Goal: Task Accomplishment & Management: Complete application form

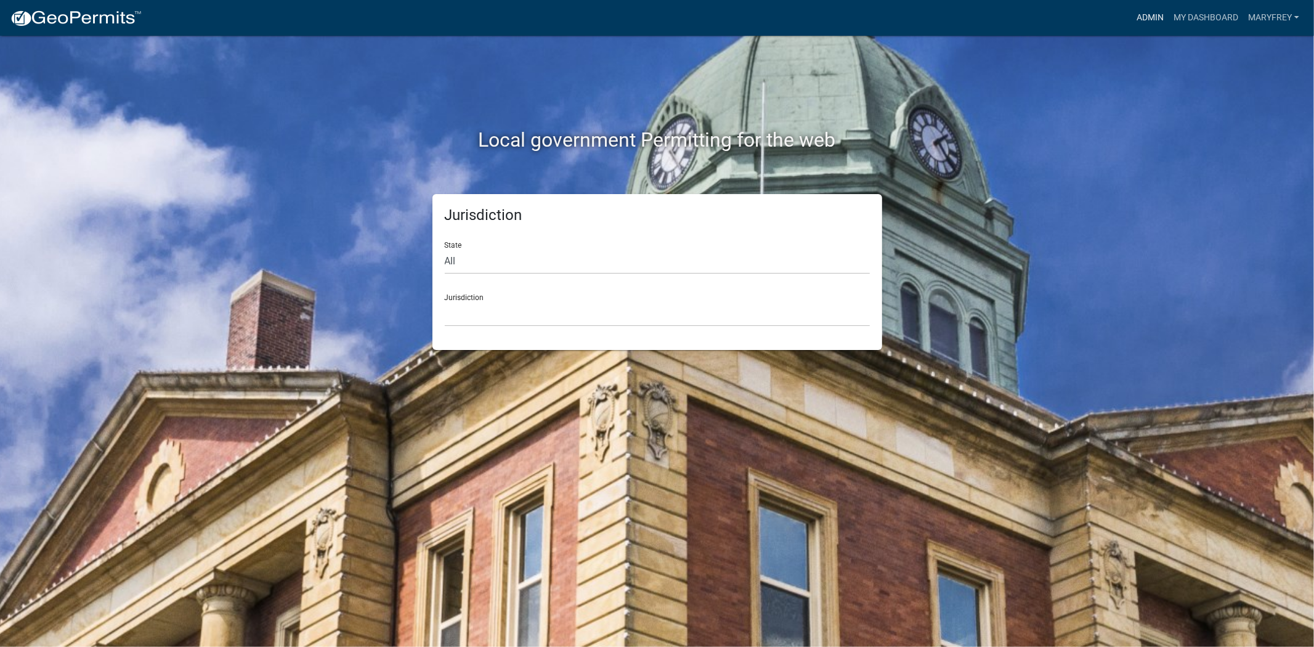
click at [1143, 20] on link "Admin" at bounding box center [1150, 17] width 37 height 23
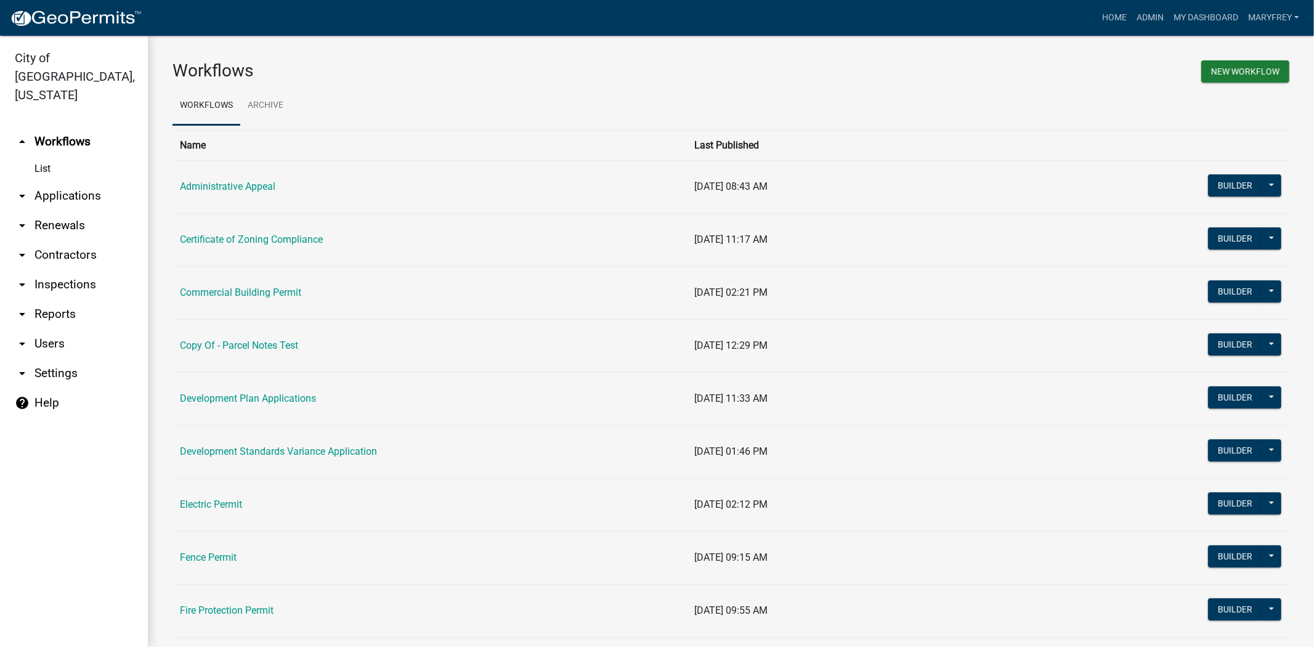
click at [89, 181] on link "arrow_drop_down Applications" at bounding box center [74, 196] width 148 height 30
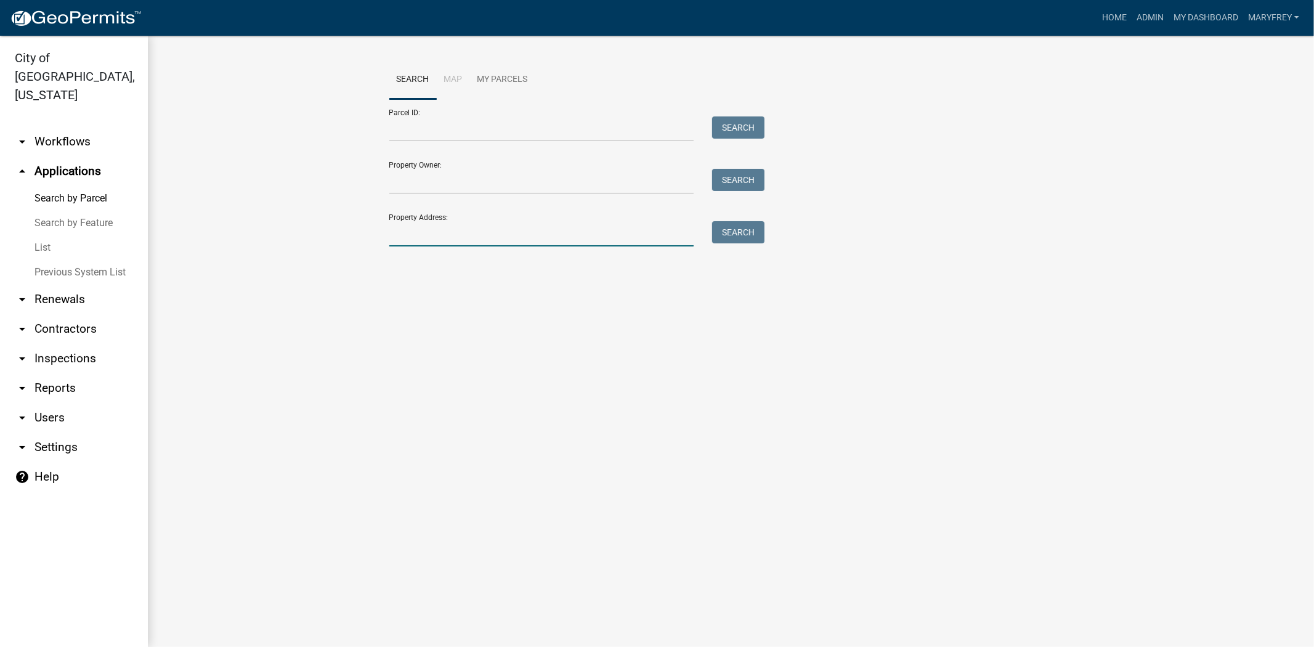
click at [399, 241] on input "Property Address:" at bounding box center [541, 233] width 305 height 25
type input "1140"
click at [731, 227] on button "Search" at bounding box center [738, 232] width 52 height 22
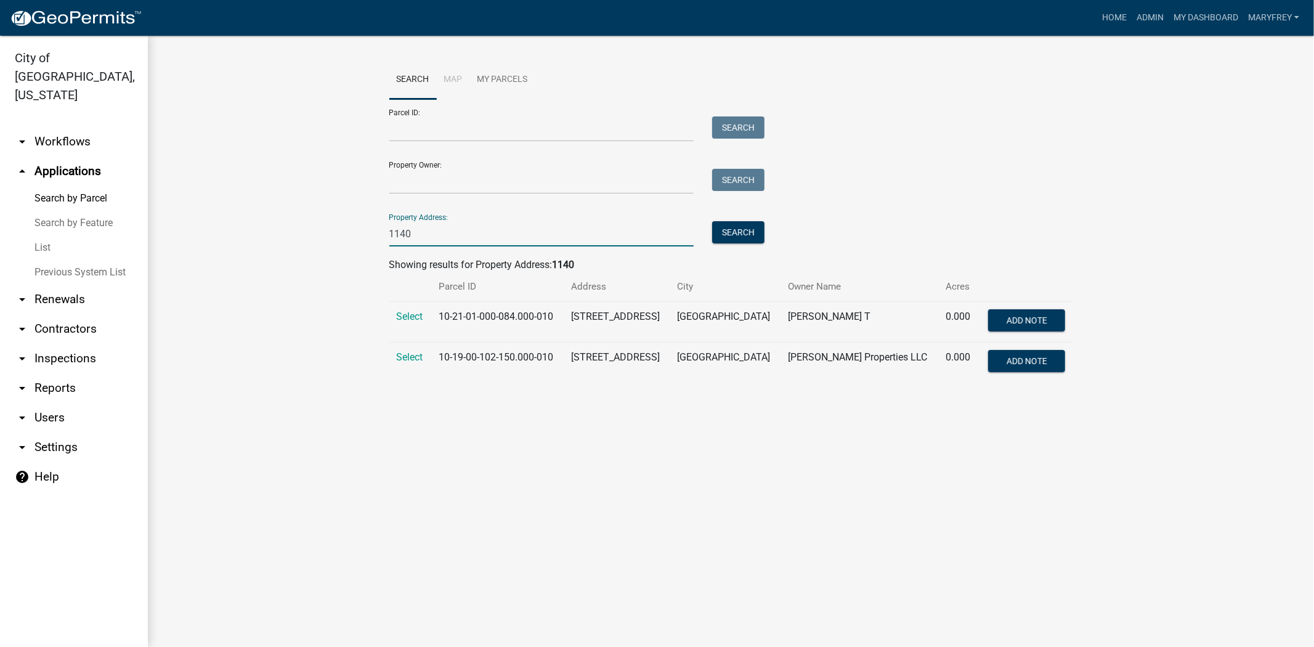
drag, startPoint x: 436, startPoint y: 237, endPoint x: 330, endPoint y: 241, distance: 105.4
click at [330, 241] on wm-workflow-application-search-view "Search Map My Parcels Parcel ID: Search Property Owner: Search Property Address…" at bounding box center [730, 226] width 1117 height 332
click at [51, 127] on link "arrow_drop_down Workflows" at bounding box center [74, 142] width 148 height 30
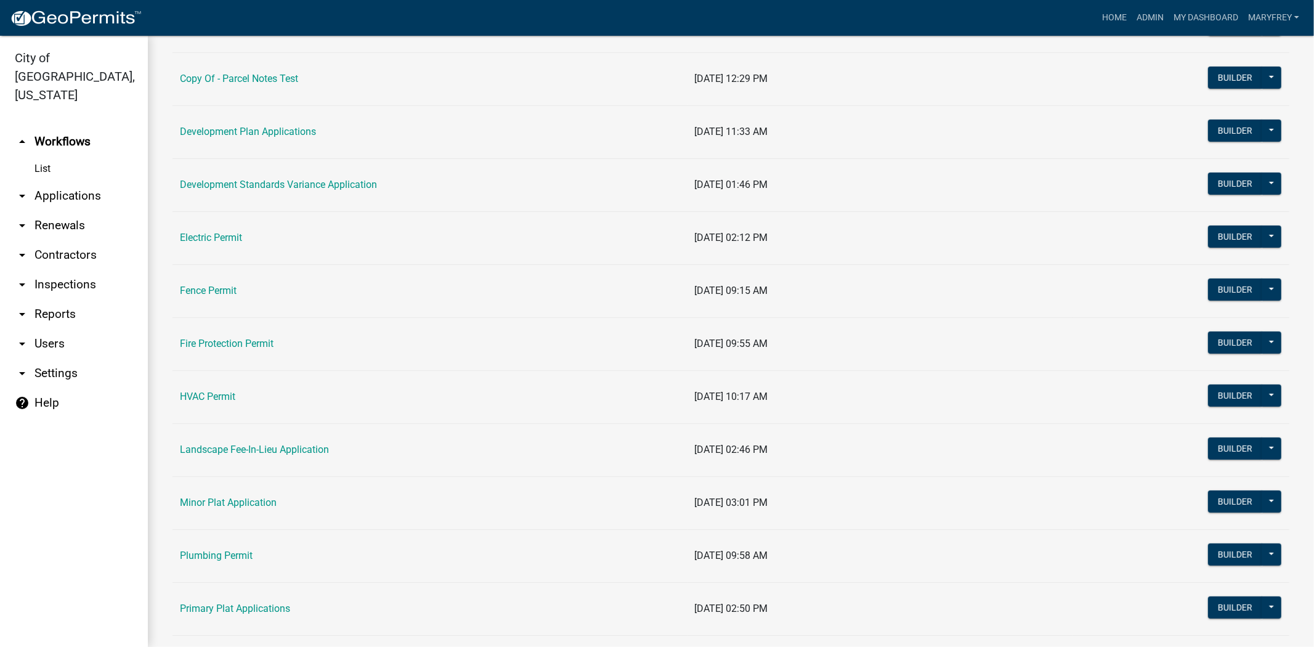
scroll to position [275, 0]
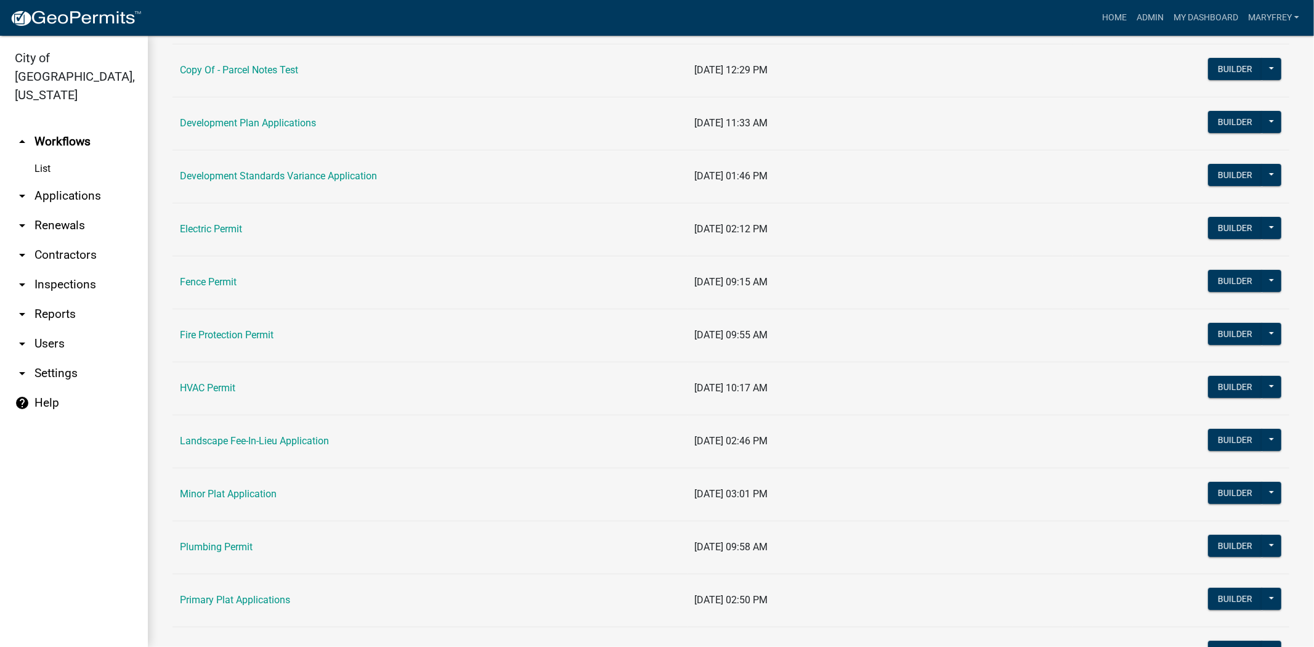
click at [237, 547] on link "Plumbing Permit" at bounding box center [216, 547] width 73 height 12
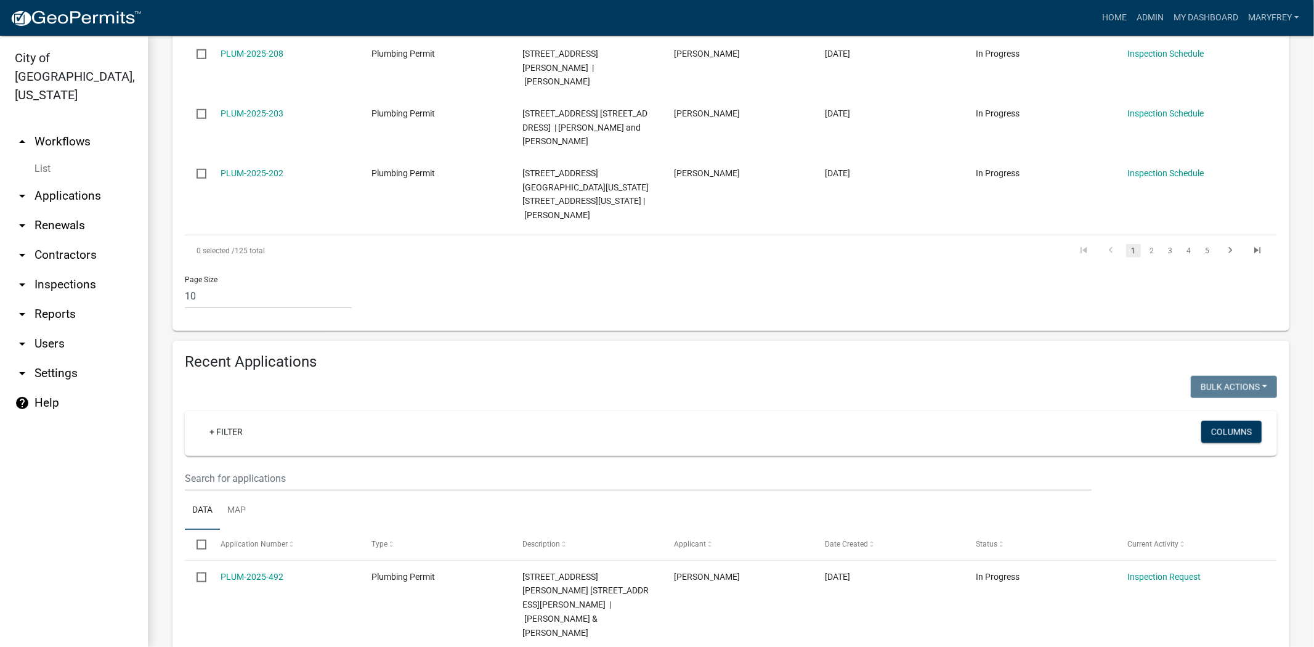
scroll to position [899, 0]
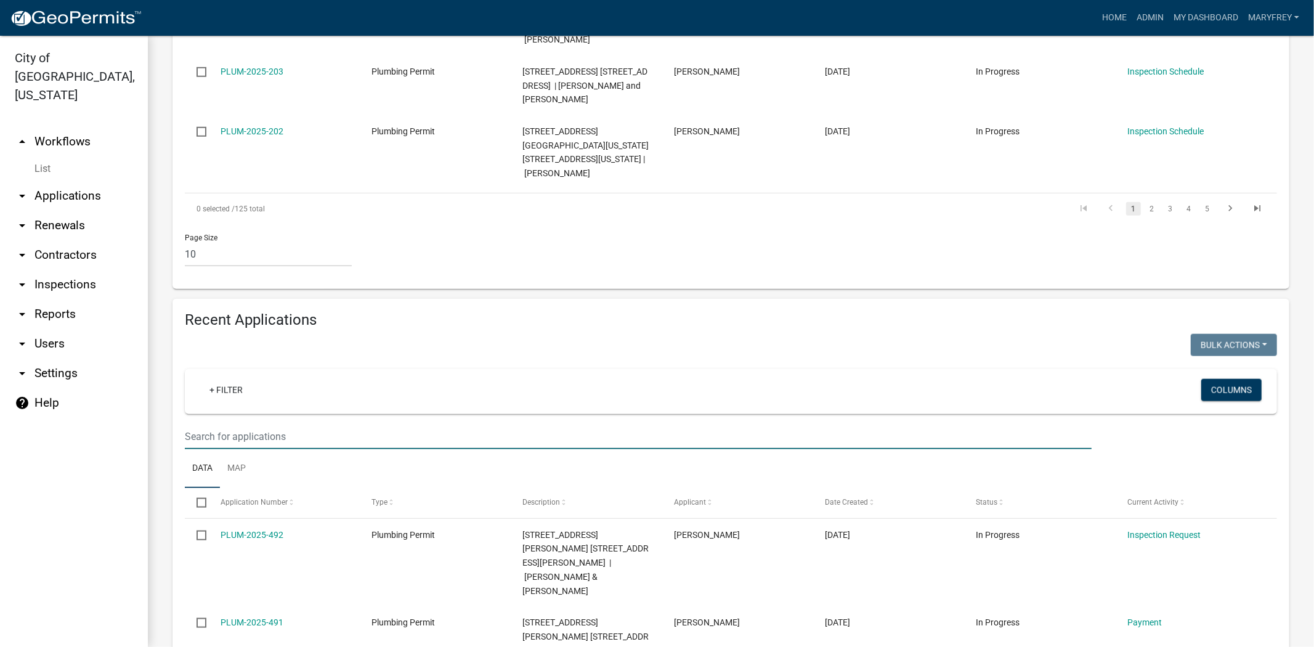
click at [214, 424] on input "text" at bounding box center [638, 436] width 907 height 25
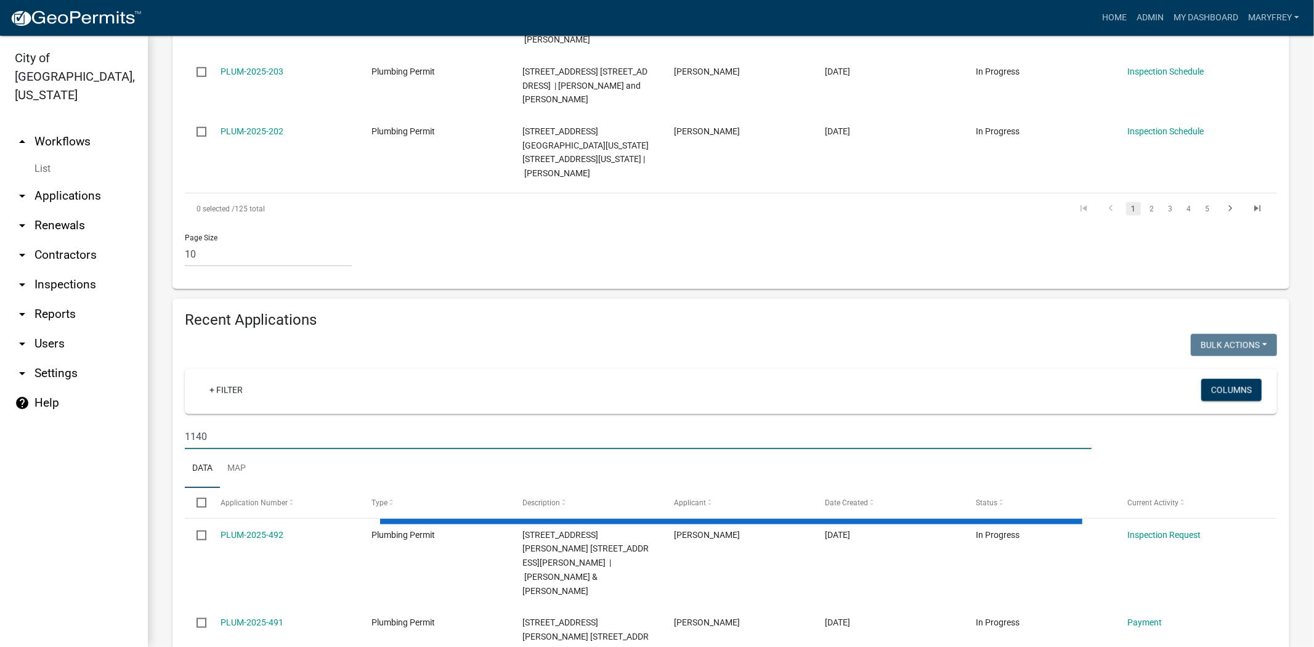
scroll to position [780, 0]
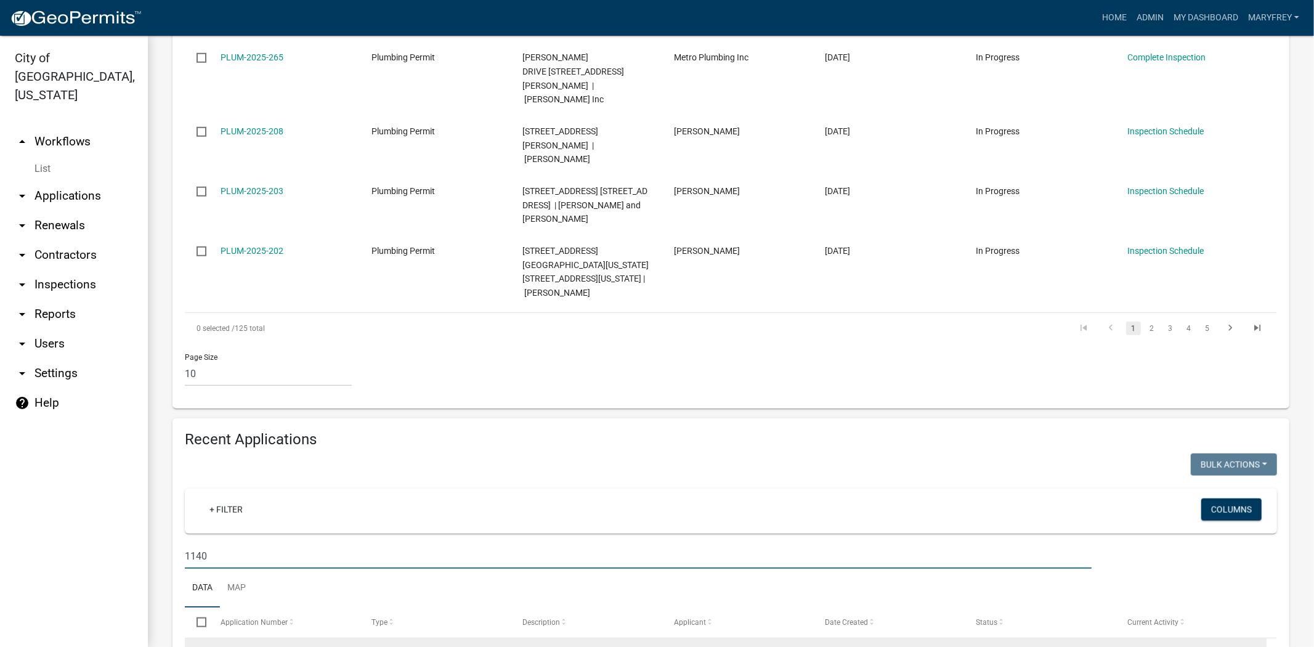
type input "1140"
click at [249, 646] on link "PLUM-2025-311" at bounding box center [252, 654] width 63 height 10
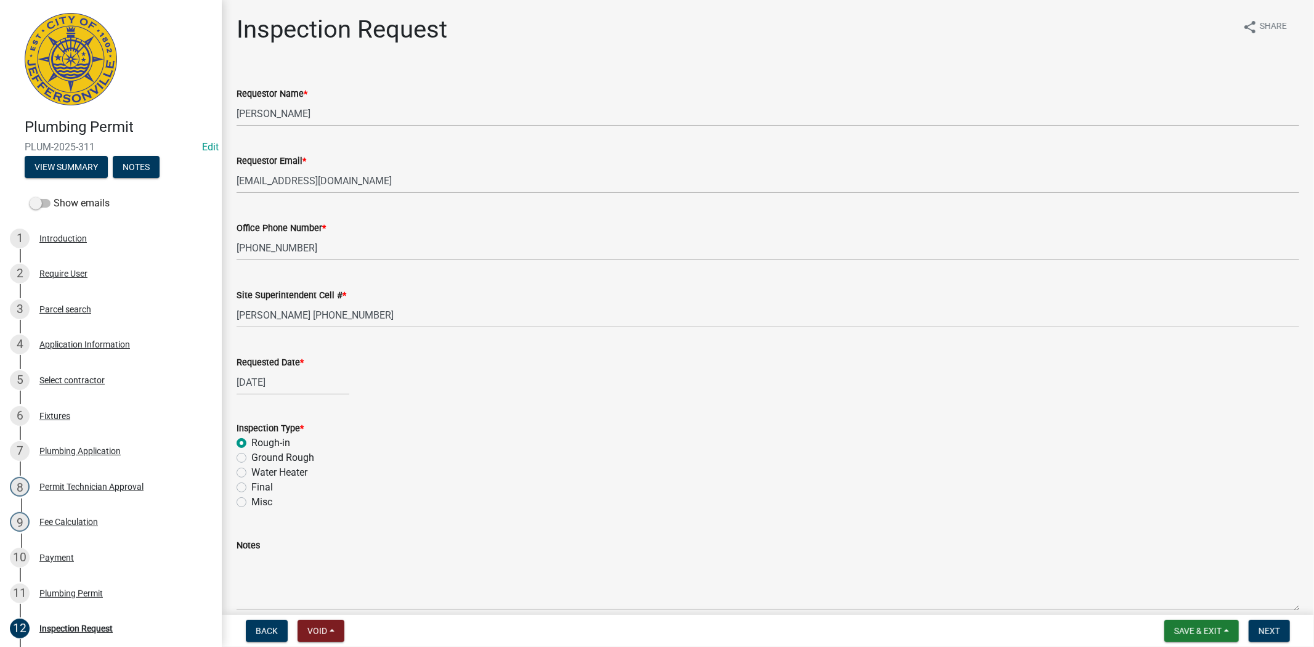
scroll to position [58, 0]
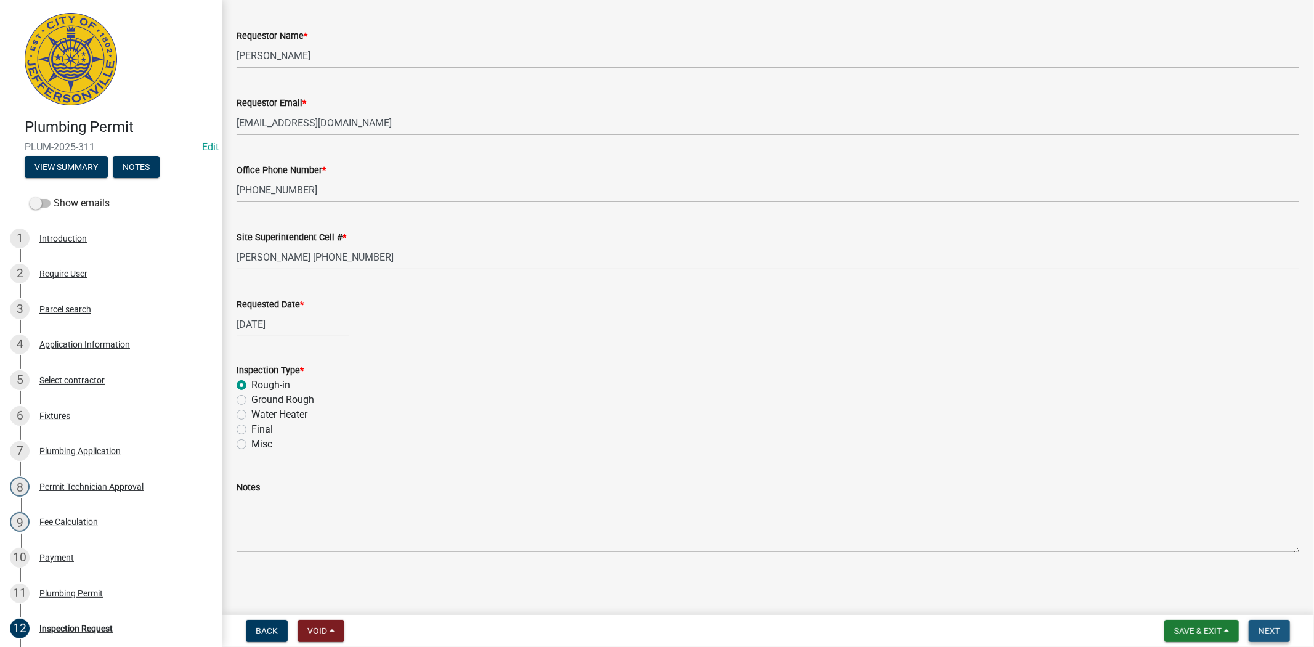
click at [1276, 626] on span "Next" at bounding box center [1269, 631] width 22 height 10
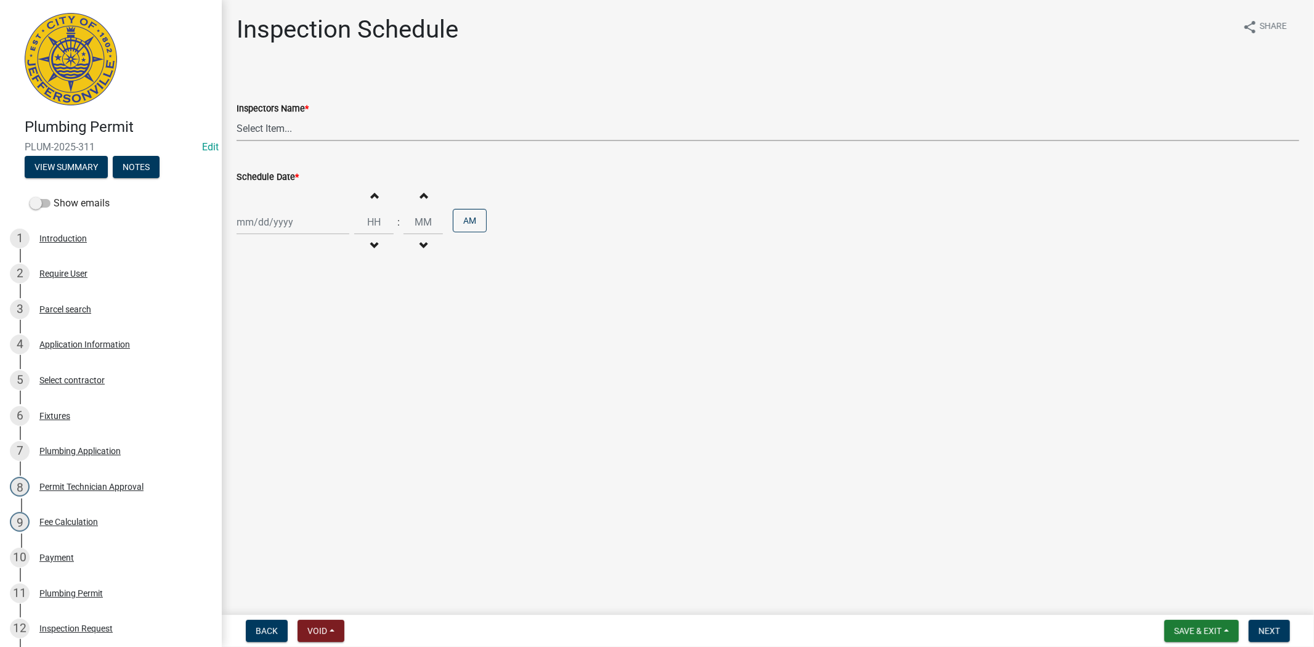
click at [309, 122] on select "Select Item... [PERSON_NAME] ([PERSON_NAME]) [PERSON_NAME] ([PERSON_NAME]) mkru…" at bounding box center [768, 128] width 1063 height 25
select select "13c97fbc-c819-4cee-844a-0db3d3c4db95"
click at [237, 116] on select "Select Item... [PERSON_NAME] ([PERSON_NAME]) [PERSON_NAME] ([PERSON_NAME]) mkru…" at bounding box center [768, 128] width 1063 height 25
select select "9"
select select "2025"
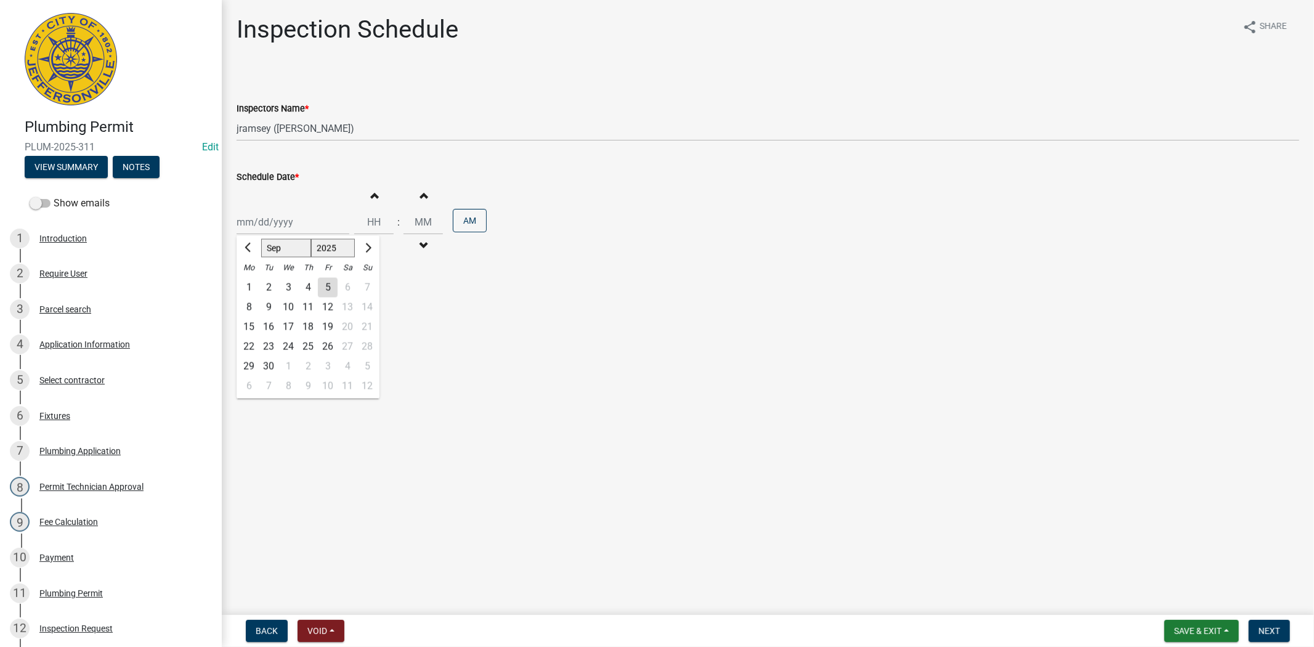
click at [308, 219] on div "[PERSON_NAME] Feb Mar Apr [PERSON_NAME][DATE] Oct Nov [DATE] 1526 1527 1528 152…" at bounding box center [293, 221] width 113 height 25
click at [308, 219] on input "Schedule Date *" at bounding box center [293, 221] width 113 height 25
type input "[DATE]"
click at [1280, 636] on button "Next" at bounding box center [1269, 631] width 41 height 22
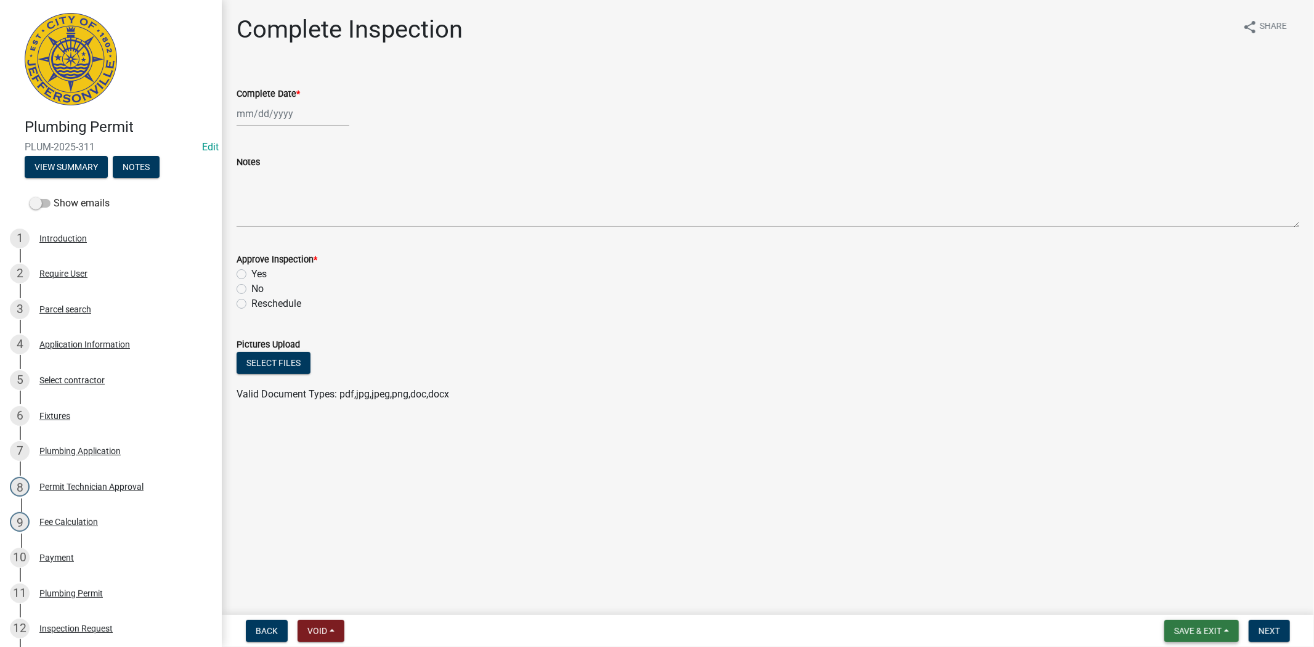
click at [1215, 630] on span "Save & Exit" at bounding box center [1197, 631] width 47 height 10
click at [1198, 600] on button "Save & Exit" at bounding box center [1189, 599] width 99 height 30
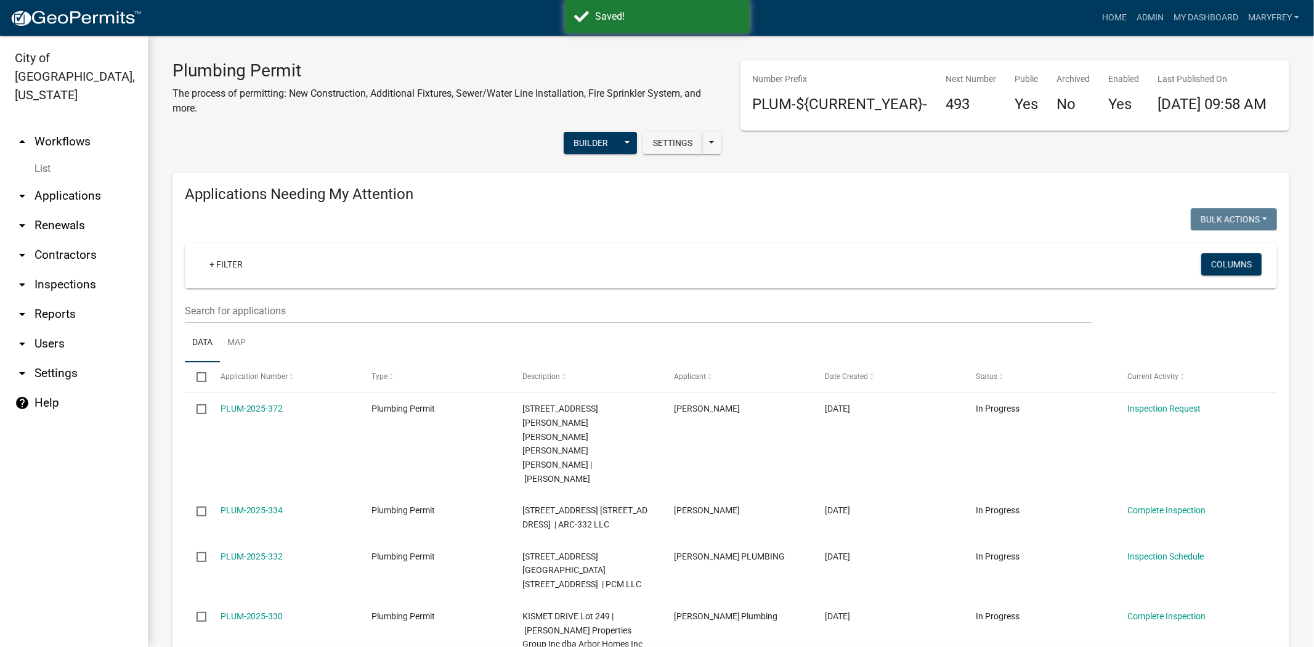
click at [72, 181] on link "arrow_drop_down Applications" at bounding box center [74, 196] width 148 height 30
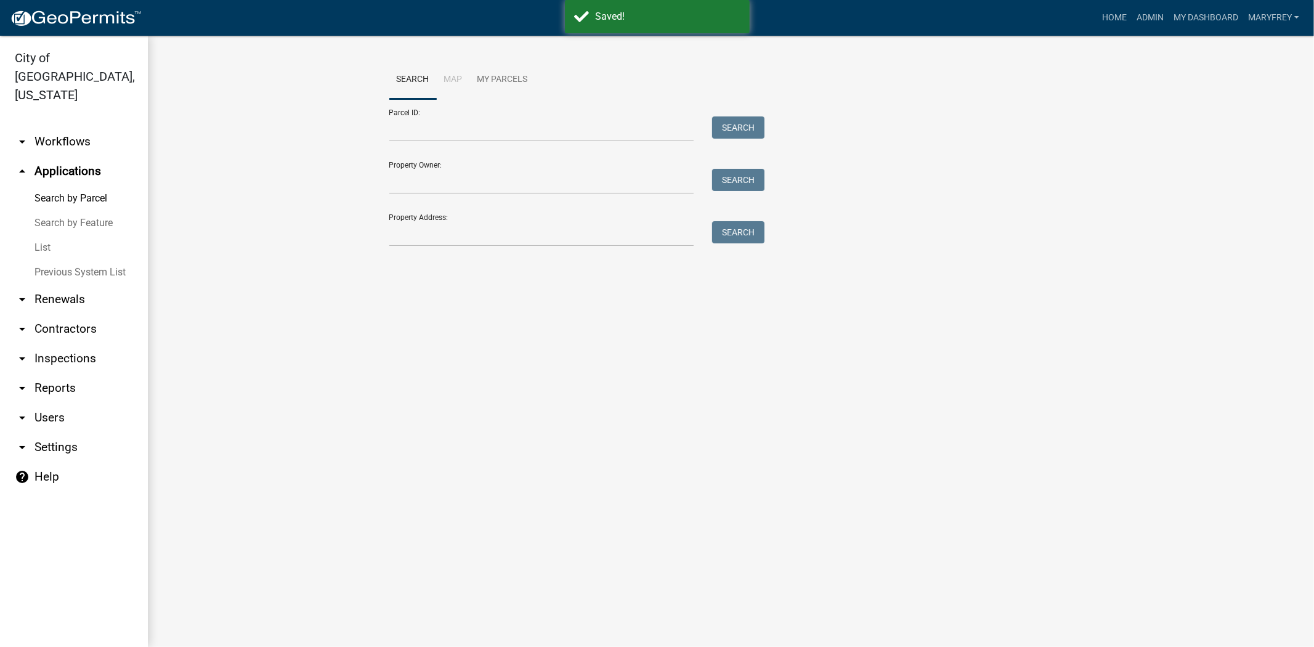
click at [71, 127] on link "arrow_drop_down Workflows" at bounding box center [74, 142] width 148 height 30
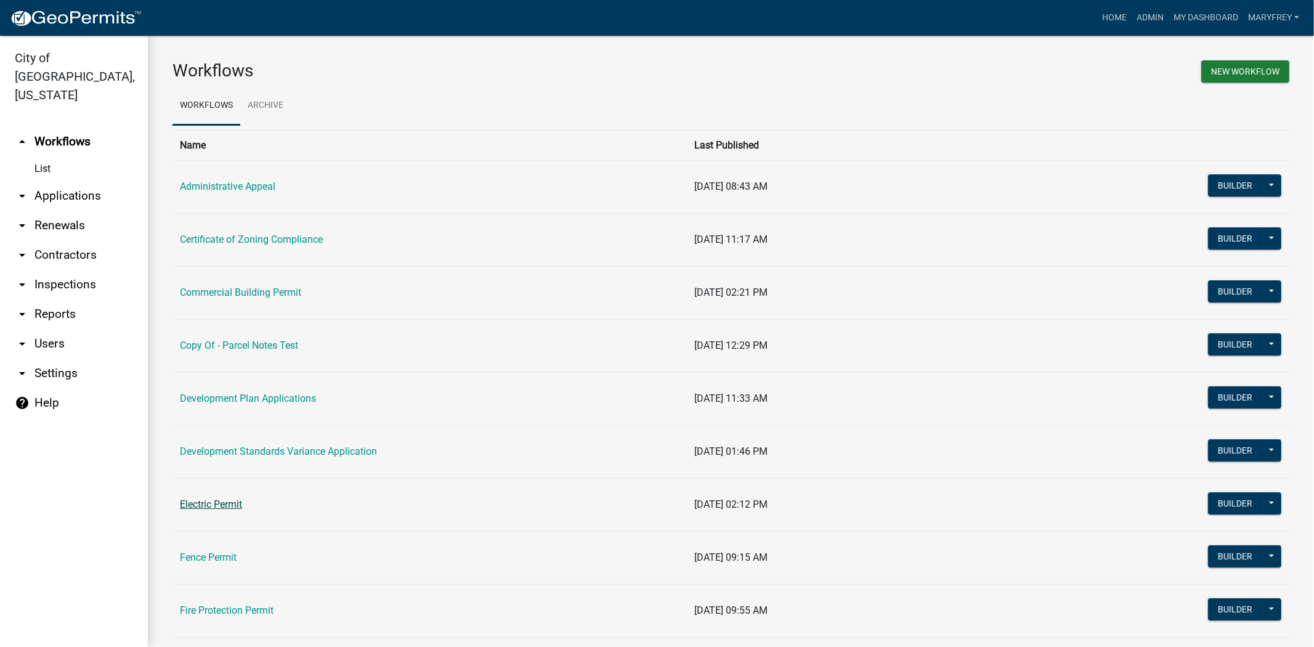
click at [220, 505] on link "Electric Permit" at bounding box center [211, 504] width 62 height 12
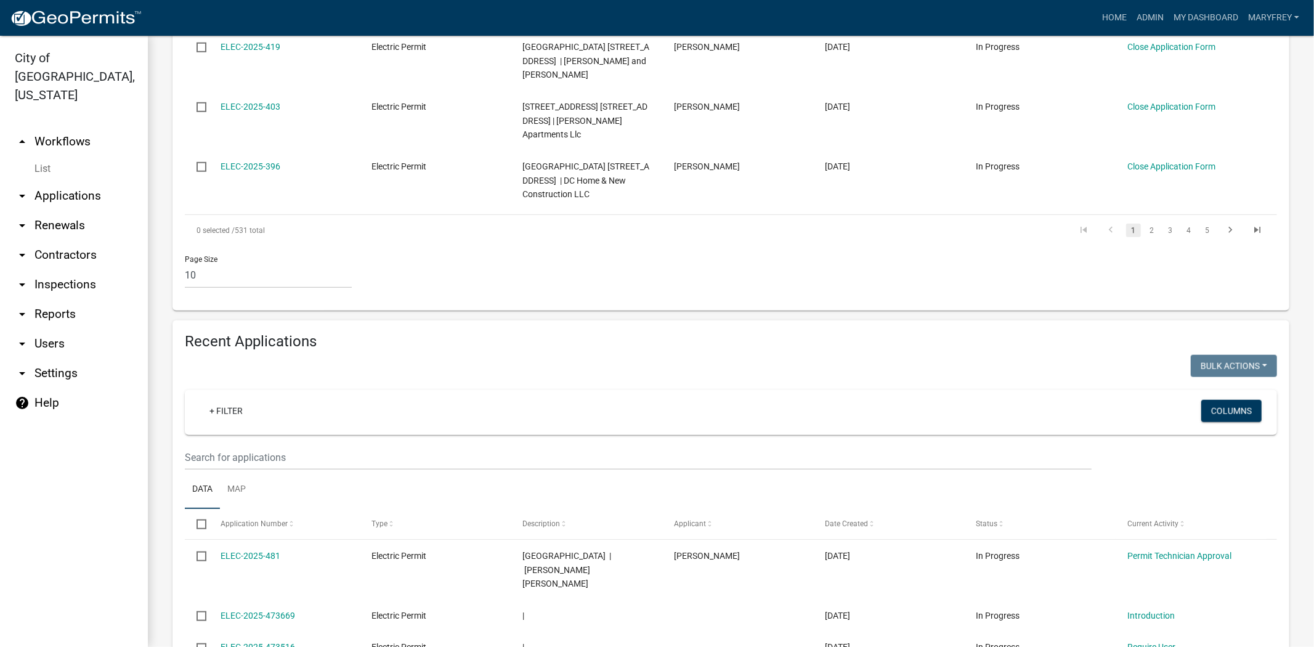
scroll to position [835, 0]
